Goal: Transaction & Acquisition: Book appointment/travel/reservation

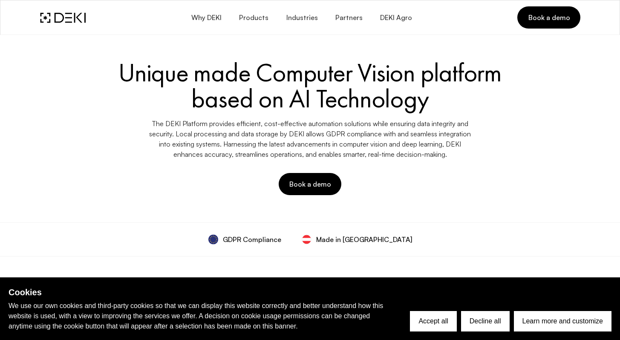
click at [410, 162] on div "Unique made Computer Vision platform based on AI Technology The DEKI Platform p…" at bounding box center [310, 128] width 551 height 146
click at [309, 187] on span "Book a demo" at bounding box center [310, 183] width 42 height 9
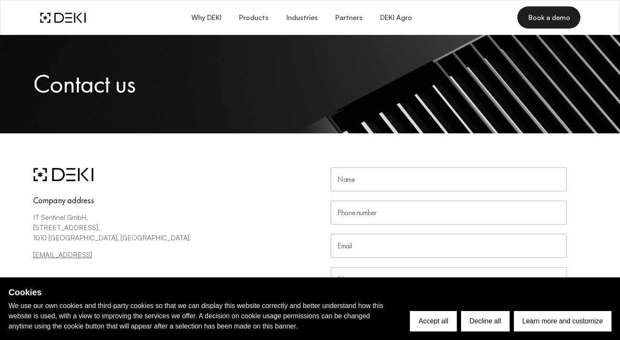
click at [364, 163] on div "Company address IT Sentinel GmbH, Wipplingerstraße 1, DG 1, 1010 Vienna, Austri…" at bounding box center [310, 321] width 620 height 376
click at [363, 168] on input "Name" at bounding box center [449, 179] width 236 height 24
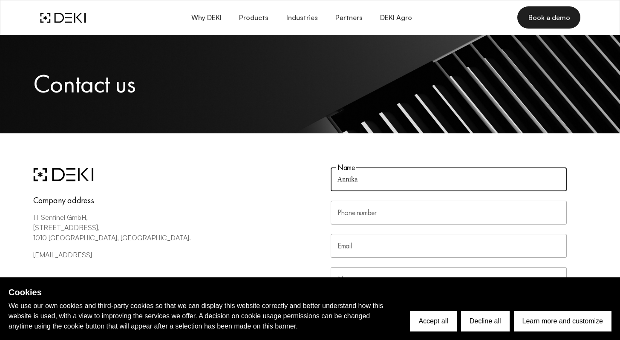
type input "Annika"
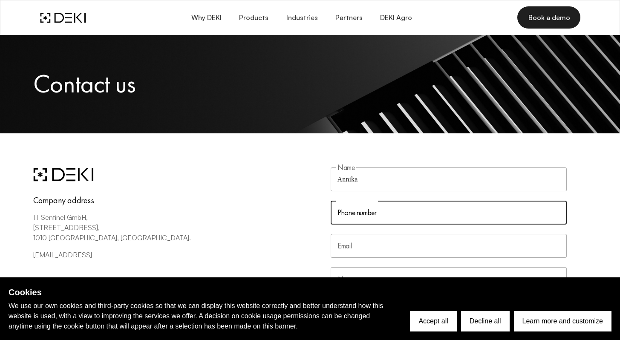
click at [348, 209] on input "Phone number" at bounding box center [449, 213] width 236 height 24
type input "09175323000"
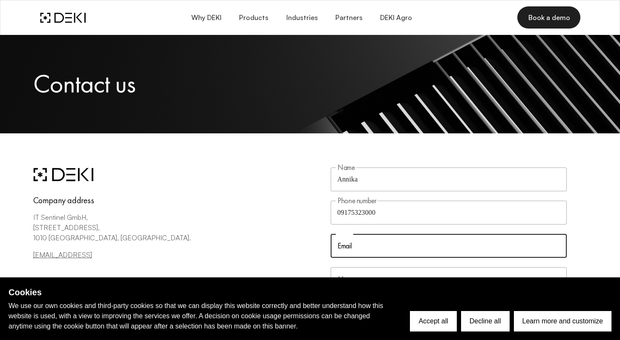
click at [355, 253] on input "Email" at bounding box center [449, 246] width 236 height 24
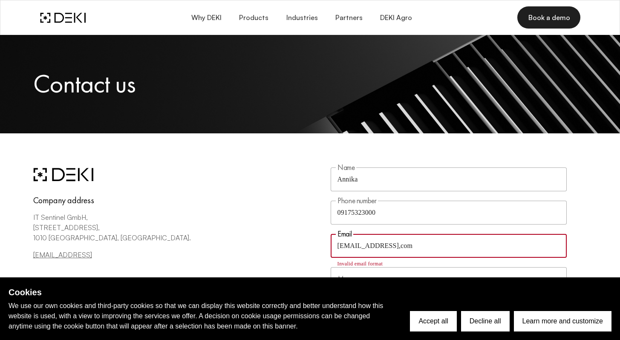
click at [389, 248] on input "annika_b@yahoo,com" at bounding box center [449, 246] width 236 height 24
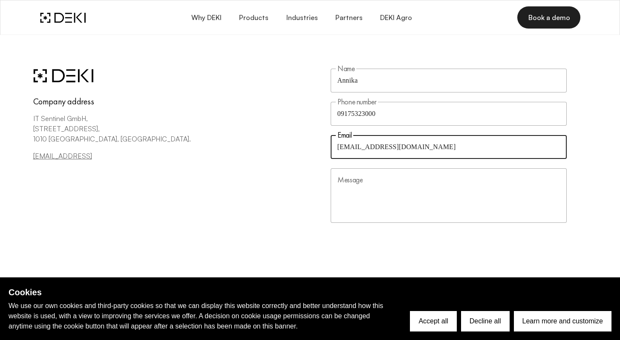
scroll to position [104, 0]
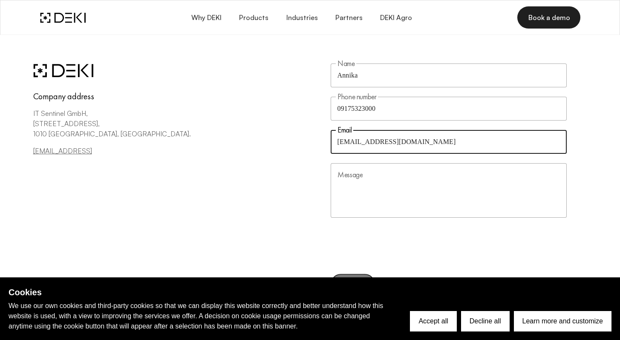
type input "annika_b@yahoo.com"
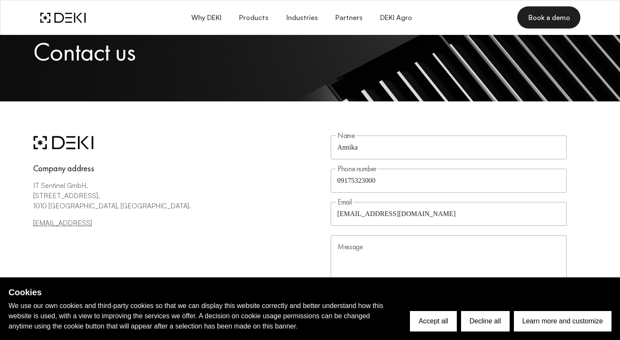
scroll to position [0, 0]
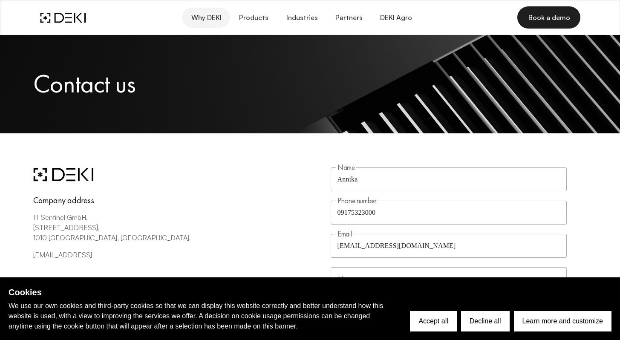
click at [205, 19] on span "Why DEKI" at bounding box center [205, 18] width 31 height 8
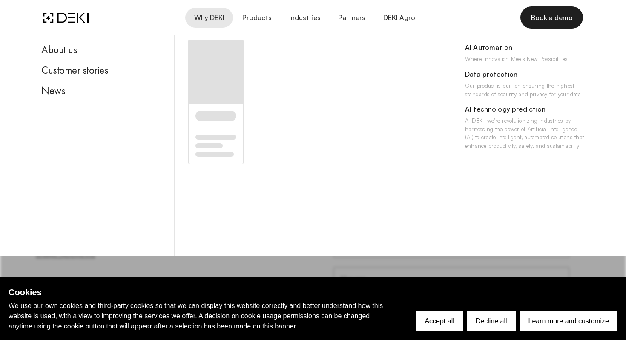
click at [71, 16] on img at bounding box center [66, 17] width 46 height 11
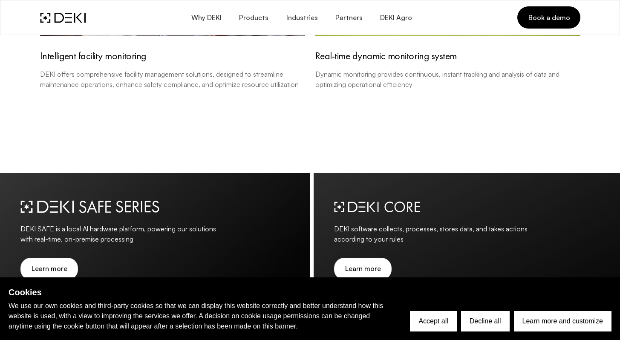
scroll to position [999, 0]
